Goal: Check status

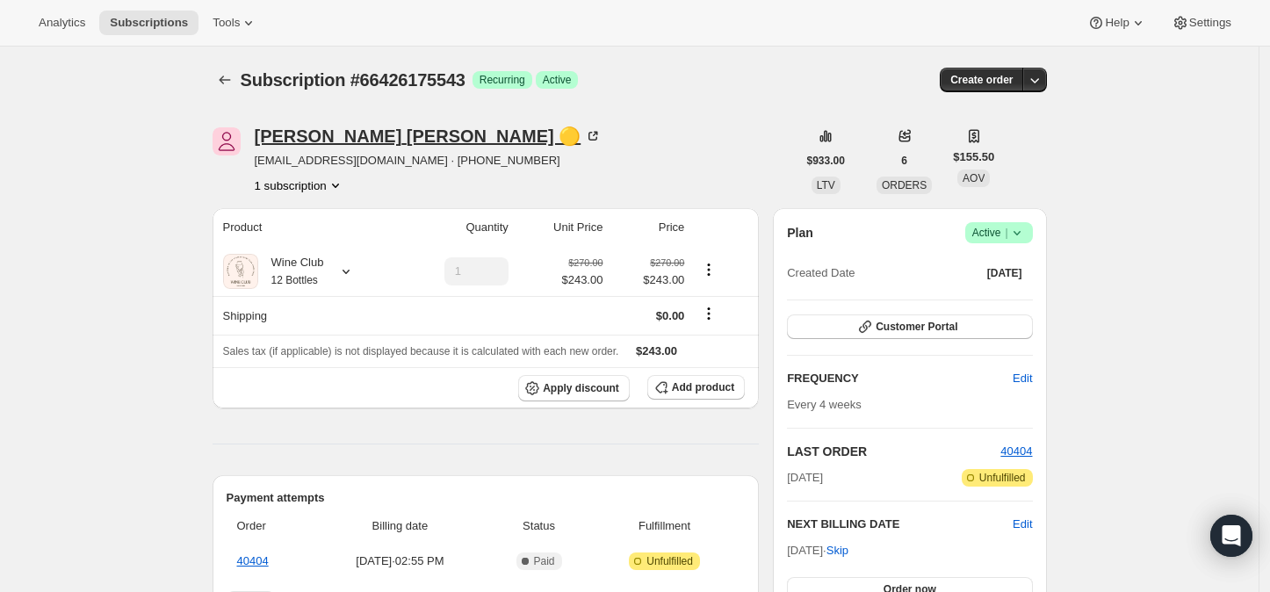
click at [584, 136] on icon at bounding box center [593, 136] width 18 height 18
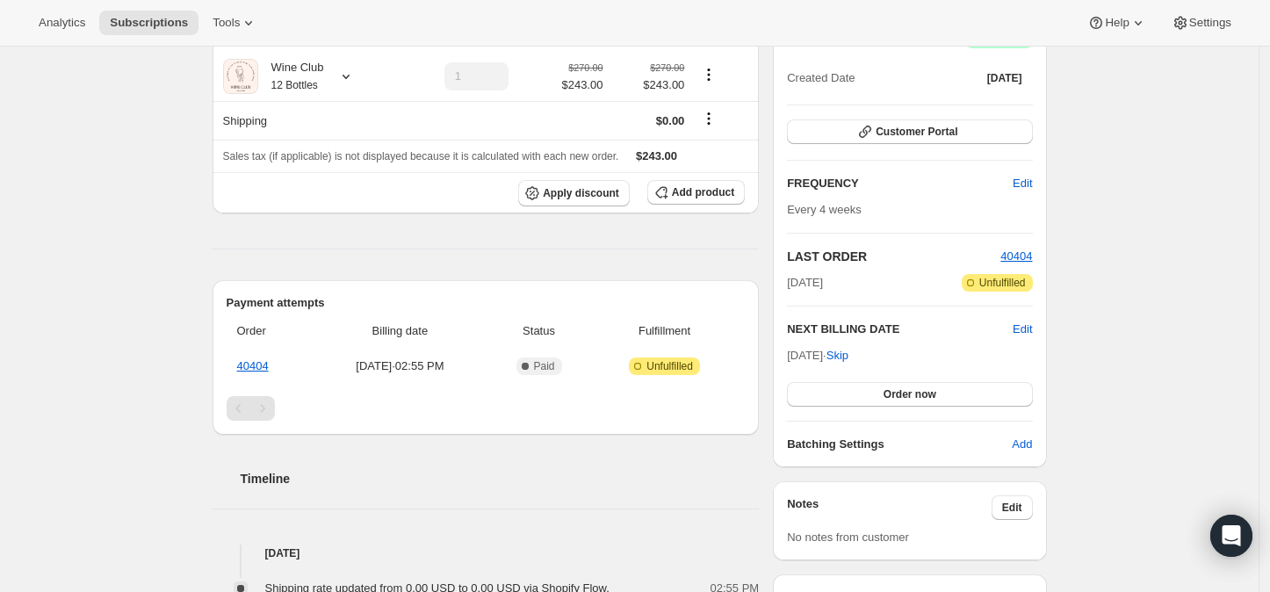
scroll to position [97, 0]
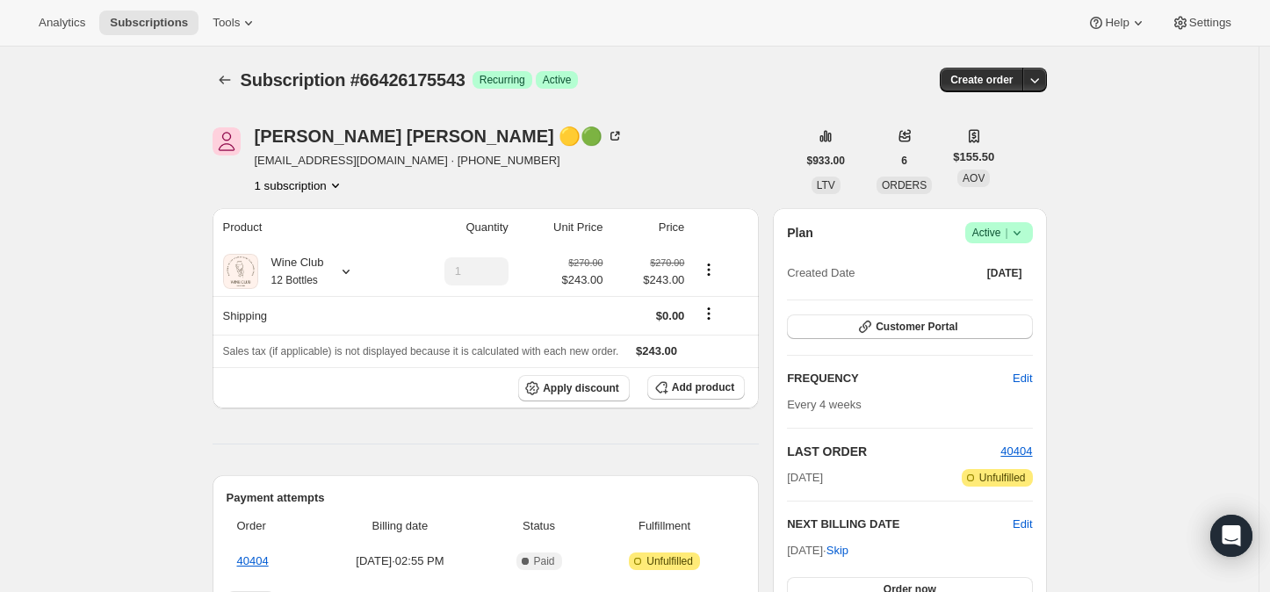
scroll to position [195, 0]
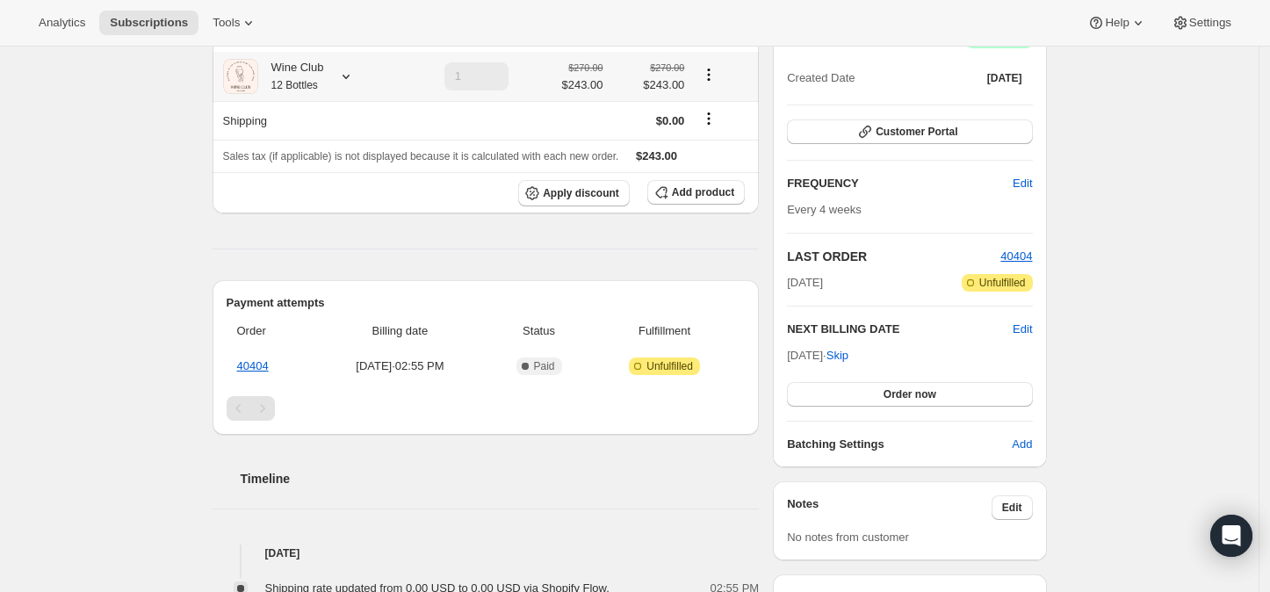
click at [354, 81] on icon at bounding box center [346, 77] width 18 height 18
